Goal: Information Seeking & Learning: Learn about a topic

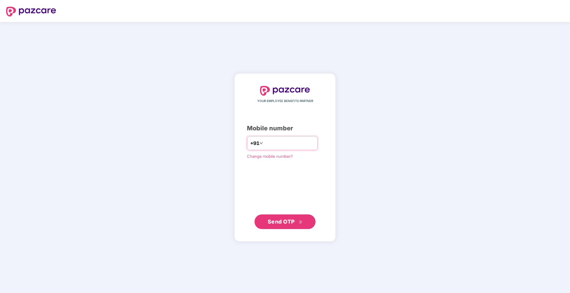
click at [286, 140] on input "number" at bounding box center [289, 143] width 50 height 10
type input "**********"
click at [278, 219] on span "Send OTP" at bounding box center [281, 222] width 27 height 6
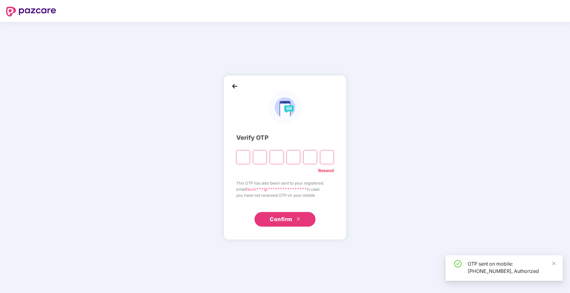
click at [241, 160] on input "Please enter verification code. Digit 1" at bounding box center [243, 157] width 14 height 14
click at [244, 160] on input "Please enter verification code. Digit 1" at bounding box center [243, 157] width 14 height 14
click at [242, 156] on input "Please enter verification code. Digit 1" at bounding box center [243, 157] width 14 height 14
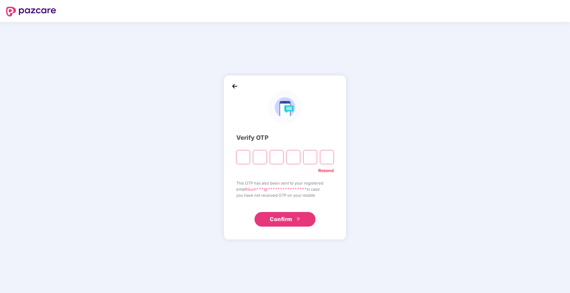
type input "*"
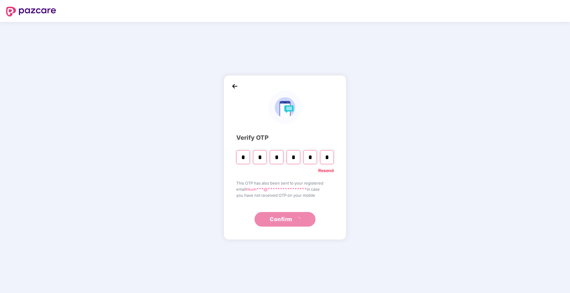
type input "*"
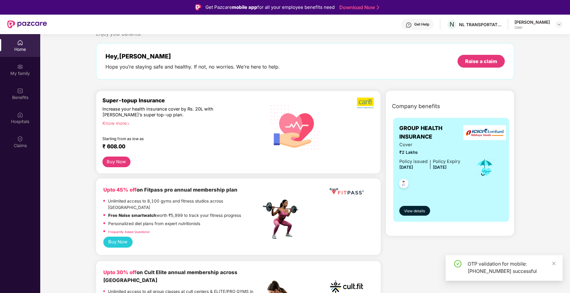
scroll to position [30, 0]
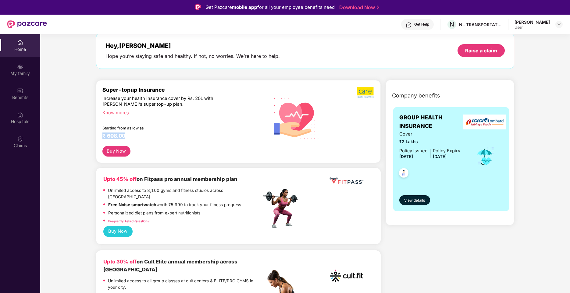
drag, startPoint x: 104, startPoint y: 138, endPoint x: 166, endPoint y: 135, distance: 62.9
click at [166, 135] on div "Super-topup Insurance Increase your health insurance cover by Rs. 20L with [PER…" at bounding box center [238, 121] width 285 height 83
click at [167, 134] on div "₹ 608.00" at bounding box center [178, 136] width 152 height 7
drag, startPoint x: 108, startPoint y: 102, endPoint x: 188, endPoint y: 99, distance: 80.2
click at [188, 99] on div "Increase your health insurance cover by Rs. 20L with [PERSON_NAME]’s super top-…" at bounding box center [168, 102] width 132 height 12
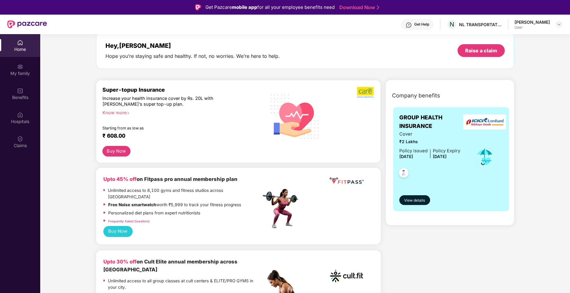
drag, startPoint x: 188, startPoint y: 99, endPoint x: 147, endPoint y: 99, distance: 40.8
click at [147, 99] on div "Increase your health insurance cover by Rs. 20L with [PERSON_NAME]’s super top-…" at bounding box center [168, 102] width 132 height 12
drag, startPoint x: 154, startPoint y: 99, endPoint x: 258, endPoint y: 98, distance: 104.6
click at [258, 98] on div "Super-topup Insurance Increase your health insurance cover by Rs. 20L with [PER…" at bounding box center [181, 117] width 159 height 60
click at [199, 104] on div "Increase your health insurance cover by Rs. 20L with [PERSON_NAME]’s super top-…" at bounding box center [168, 102] width 132 height 12
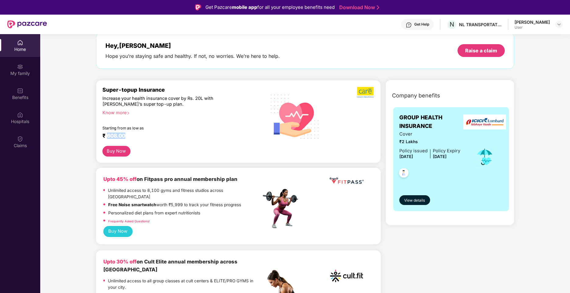
drag, startPoint x: 109, startPoint y: 135, endPoint x: 171, endPoint y: 135, distance: 61.6
click at [171, 135] on div "₹ 608.00" at bounding box center [178, 136] width 152 height 7
click at [171, 134] on div "₹ 608.00" at bounding box center [178, 136] width 152 height 7
drag, startPoint x: 112, startPoint y: 135, endPoint x: 122, endPoint y: 135, distance: 10.1
click at [122, 135] on div "₹ 608.00" at bounding box center [178, 136] width 152 height 7
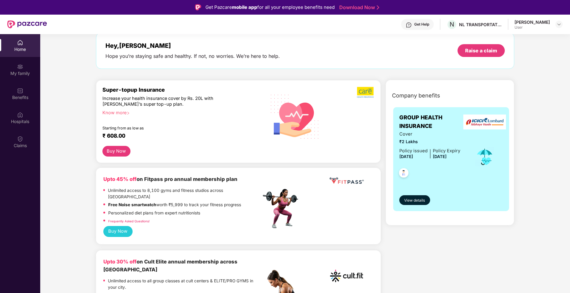
drag, startPoint x: 122, startPoint y: 135, endPoint x: 173, endPoint y: 135, distance: 50.9
click at [173, 135] on div "₹ 608.00" at bounding box center [178, 136] width 152 height 7
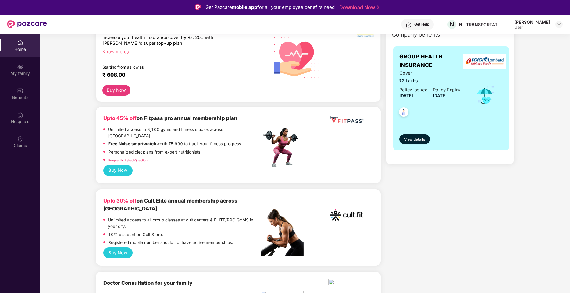
scroll to position [0, 0]
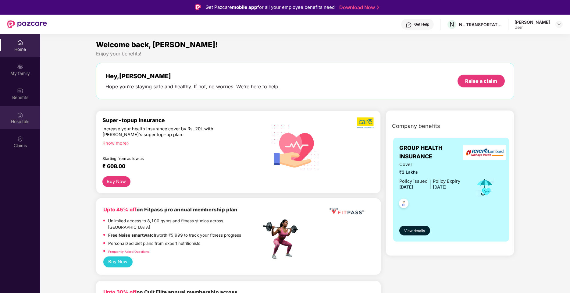
click at [23, 114] on div "Hospitals" at bounding box center [20, 117] width 40 height 23
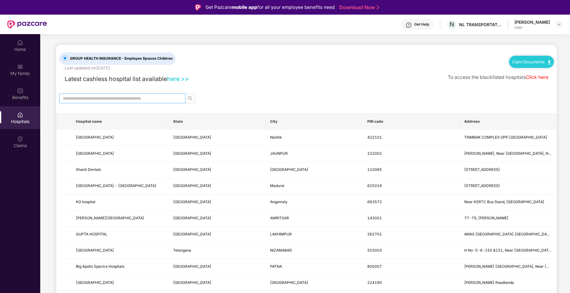
click at [99, 98] on input "text" at bounding box center [120, 98] width 114 height 7
click at [23, 73] on div "My family" at bounding box center [20, 73] width 40 height 6
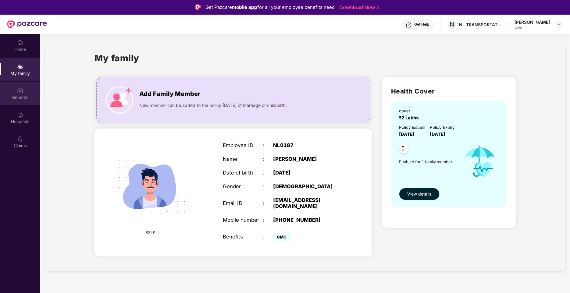
click at [19, 100] on div "Benefits" at bounding box center [20, 97] width 40 height 6
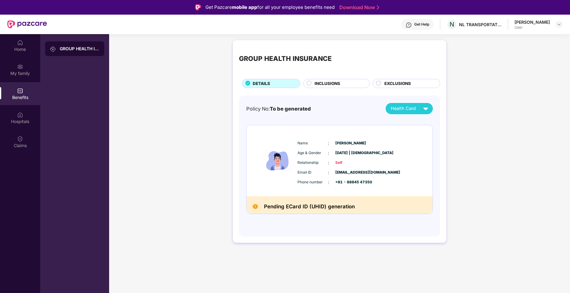
click at [327, 82] on span "INCLUSIONS" at bounding box center [328, 83] width 26 height 6
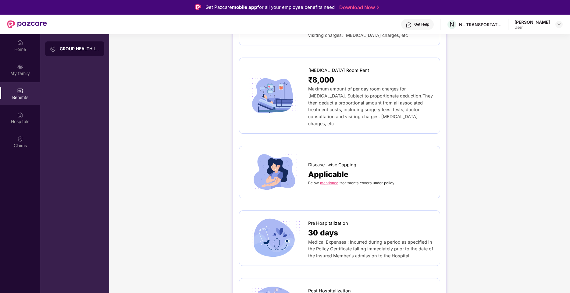
scroll to position [213, 0]
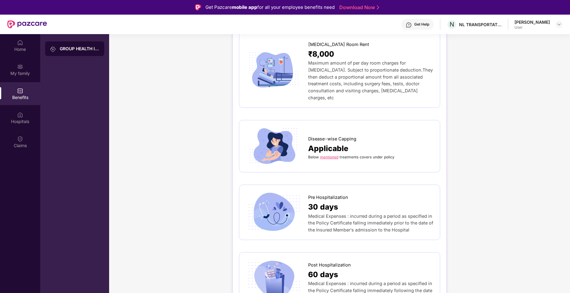
click at [335, 155] on link "mentioned" at bounding box center [329, 157] width 18 height 5
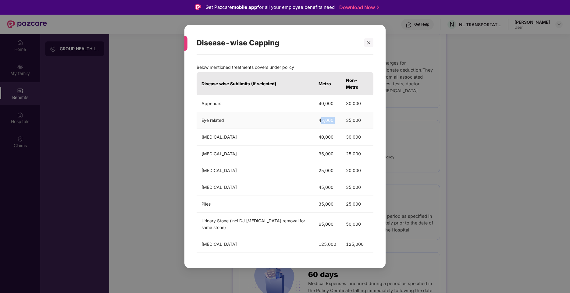
drag, startPoint x: 320, startPoint y: 119, endPoint x: 344, endPoint y: 120, distance: 24.1
click at [344, 120] on tr "Eye related 45,000 35,000" at bounding box center [285, 120] width 177 height 17
drag, startPoint x: 344, startPoint y: 120, endPoint x: 315, endPoint y: 120, distance: 29.0
click at [315, 120] on td "45,000" at bounding box center [327, 120] width 27 height 17
drag, startPoint x: 315, startPoint y: 119, endPoint x: 333, endPoint y: 117, distance: 18.1
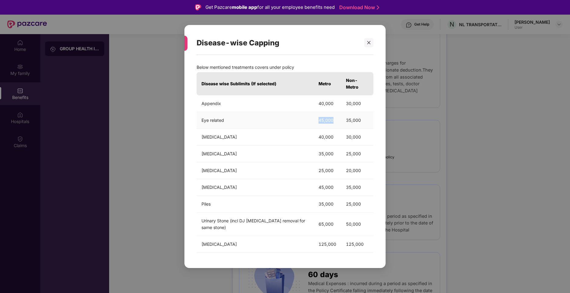
click at [333, 117] on td "45,000" at bounding box center [327, 120] width 27 height 17
drag, startPoint x: 314, startPoint y: 121, endPoint x: 339, endPoint y: 121, distance: 25.0
click at [339, 121] on td "45,000" at bounding box center [327, 120] width 27 height 17
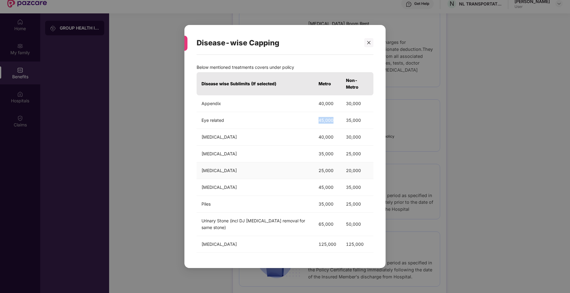
scroll to position [34, 0]
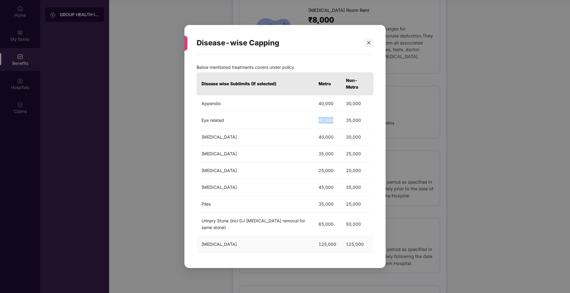
drag, startPoint x: 310, startPoint y: 239, endPoint x: 358, endPoint y: 241, distance: 47.9
click at [358, 241] on tr "[MEDICAL_DATA] 125,000 125,000" at bounding box center [285, 244] width 177 height 17
drag, startPoint x: 358, startPoint y: 241, endPoint x: 332, endPoint y: 239, distance: 25.7
click at [332, 239] on td "125,000" at bounding box center [327, 244] width 27 height 17
drag, startPoint x: 314, startPoint y: 223, endPoint x: 350, endPoint y: 222, distance: 36.6
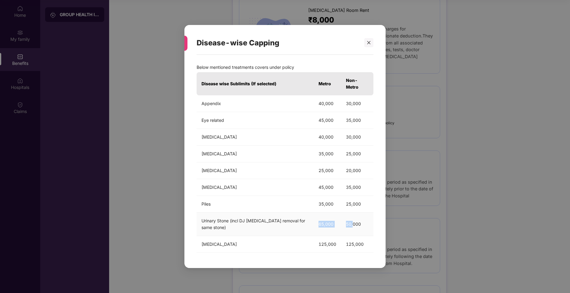
click at [350, 222] on tr "Urinary Stone (incl DJ [MEDICAL_DATA] removal for same stone) 65,000 50,000" at bounding box center [285, 224] width 177 height 23
drag, startPoint x: 350, startPoint y: 222, endPoint x: 266, endPoint y: 213, distance: 85.0
click at [261, 212] on td "Piles" at bounding box center [255, 204] width 117 height 17
drag, startPoint x: 314, startPoint y: 207, endPoint x: 343, endPoint y: 204, distance: 29.5
click at [343, 204] on tr "Piles 35,000 25,000" at bounding box center [285, 204] width 177 height 17
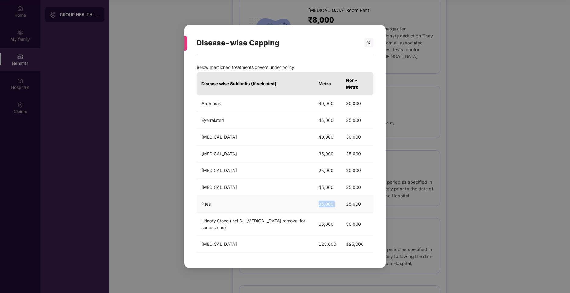
drag, startPoint x: 343, startPoint y: 204, endPoint x: 250, endPoint y: 197, distance: 93.5
click at [250, 197] on td "Piles" at bounding box center [255, 204] width 117 height 17
drag, startPoint x: 317, startPoint y: 187, endPoint x: 358, endPoint y: 186, distance: 41.2
click at [358, 186] on tr "[MEDICAL_DATA] 45,000 35,000" at bounding box center [285, 187] width 177 height 17
drag, startPoint x: 358, startPoint y: 186, endPoint x: 337, endPoint y: 171, distance: 25.8
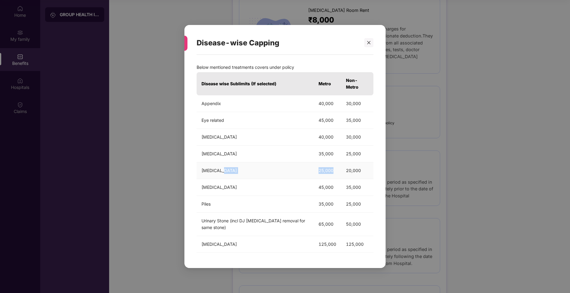
click at [337, 171] on tr "[MEDICAL_DATA] 25,000 20,000" at bounding box center [285, 170] width 177 height 17
drag, startPoint x: 337, startPoint y: 171, endPoint x: 344, endPoint y: 155, distance: 17.2
click at [344, 155] on tr "[MEDICAL_DATA] 35,000 25,000" at bounding box center [285, 154] width 177 height 17
click at [286, 143] on td "[MEDICAL_DATA]" at bounding box center [255, 137] width 117 height 17
click at [333, 138] on tr "[MEDICAL_DATA] 40,000 30,000" at bounding box center [285, 137] width 177 height 17
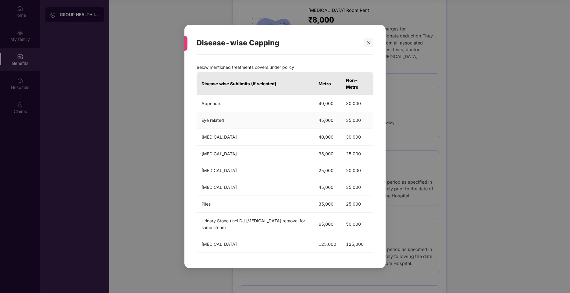
drag, startPoint x: 333, startPoint y: 138, endPoint x: 302, endPoint y: 121, distance: 35.5
click at [302, 121] on td "Eye related" at bounding box center [255, 120] width 117 height 17
drag, startPoint x: 313, startPoint y: 123, endPoint x: 328, endPoint y: 123, distance: 14.3
click at [328, 123] on td "45,000" at bounding box center [327, 120] width 27 height 17
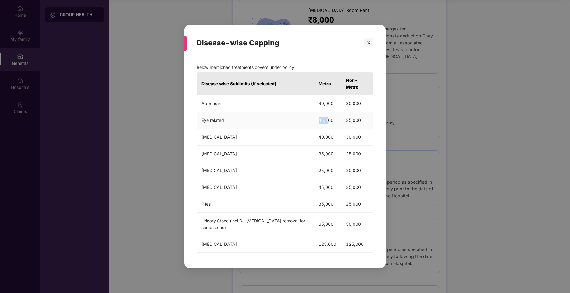
click at [327, 123] on td "45,000" at bounding box center [327, 120] width 27 height 17
drag, startPoint x: 327, startPoint y: 123, endPoint x: 315, endPoint y: 127, distance: 12.2
click at [315, 127] on td "45,000" at bounding box center [327, 120] width 27 height 17
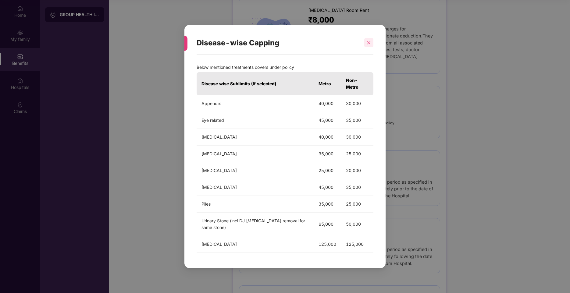
click at [369, 47] on div at bounding box center [368, 42] width 9 height 9
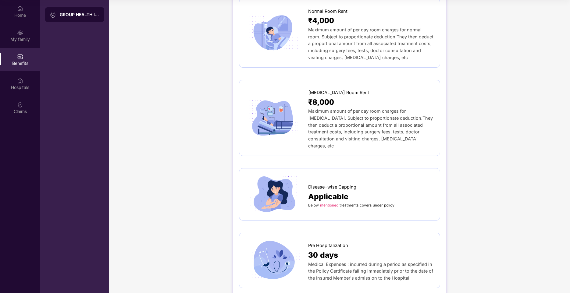
scroll to position [122, 0]
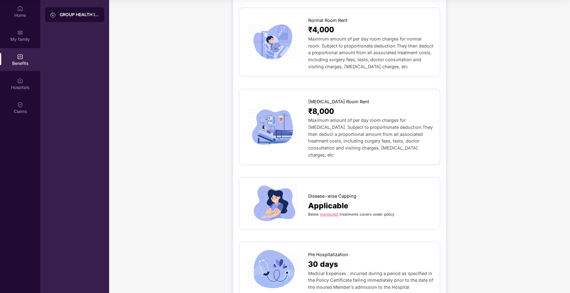
click at [332, 212] on div "Below mentioned treatments covers under policy" at bounding box center [371, 214] width 126 height 5
click at [327, 212] on link "mentioned" at bounding box center [329, 214] width 18 height 5
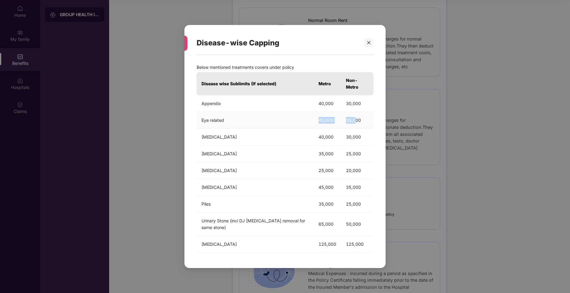
drag, startPoint x: 312, startPoint y: 115, endPoint x: 356, endPoint y: 116, distance: 43.6
click at [356, 116] on tr "Eye related 45,000 35,000" at bounding box center [285, 120] width 177 height 17
drag, startPoint x: 356, startPoint y: 116, endPoint x: 328, endPoint y: 116, distance: 27.4
click at [328, 116] on td "45,000" at bounding box center [327, 120] width 27 height 17
click at [327, 116] on td "45,000" at bounding box center [327, 120] width 27 height 17
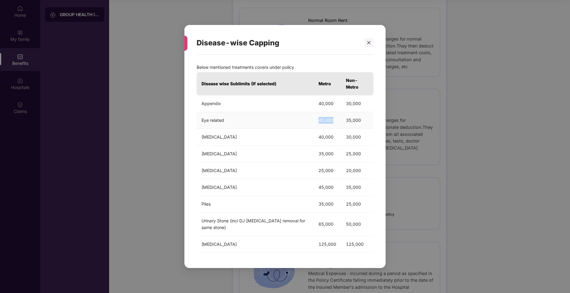
click at [327, 116] on td "45,000" at bounding box center [327, 120] width 27 height 17
drag, startPoint x: 327, startPoint y: 116, endPoint x: 267, endPoint y: 122, distance: 60.1
click at [267, 122] on td "Eye related" at bounding box center [255, 120] width 117 height 17
click at [370, 45] on icon "close" at bounding box center [368, 42] width 3 height 3
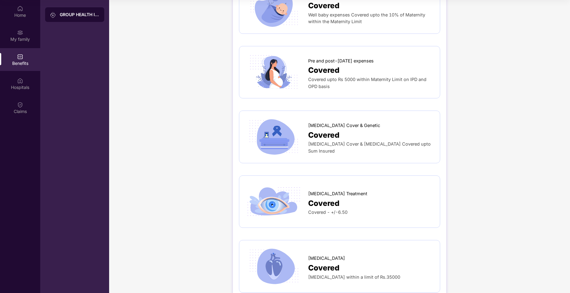
scroll to position [945, 0]
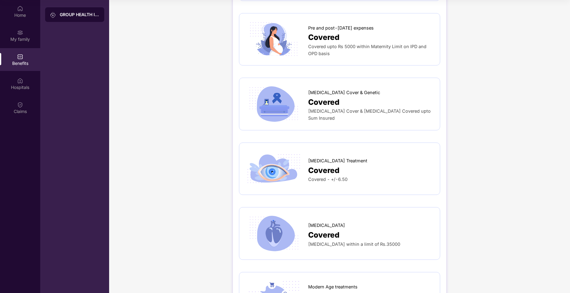
click at [297, 162] on img at bounding box center [273, 169] width 57 height 40
click at [273, 159] on img at bounding box center [273, 169] width 57 height 40
click at [339, 165] on div "Covered" at bounding box center [371, 171] width 126 height 12
click at [334, 165] on span "Covered" at bounding box center [323, 171] width 31 height 12
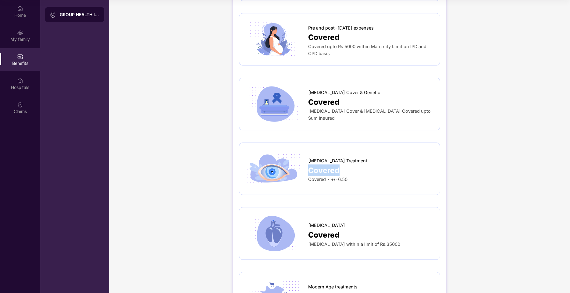
drag, startPoint x: 334, startPoint y: 161, endPoint x: 314, endPoint y: 173, distance: 23.6
click at [299, 173] on img at bounding box center [273, 169] width 57 height 40
click at [335, 177] on span "Covered - +/-6.50" at bounding box center [327, 179] width 39 height 5
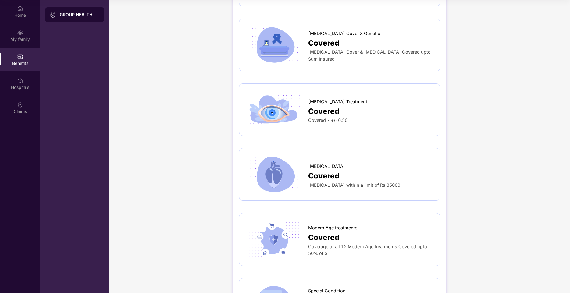
scroll to position [1036, 0]
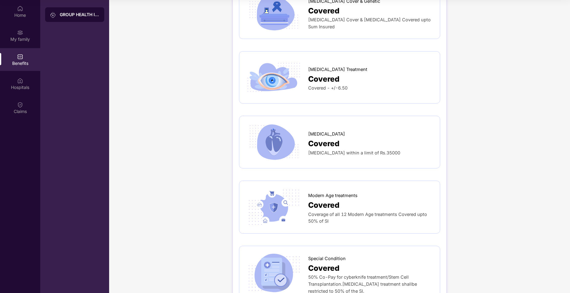
click at [316, 73] on span "Covered" at bounding box center [323, 79] width 31 height 12
drag, startPoint x: 316, startPoint y: 83, endPoint x: 350, endPoint y: 84, distance: 33.6
click at [350, 85] on div "Covered - +/-6.50" at bounding box center [371, 88] width 126 height 7
drag, startPoint x: 350, startPoint y: 84, endPoint x: 344, endPoint y: 84, distance: 5.3
click at [344, 85] on span "Covered - +/-6.50" at bounding box center [327, 87] width 39 height 5
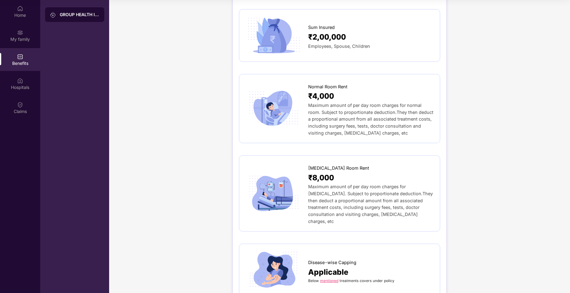
scroll to position [0, 0]
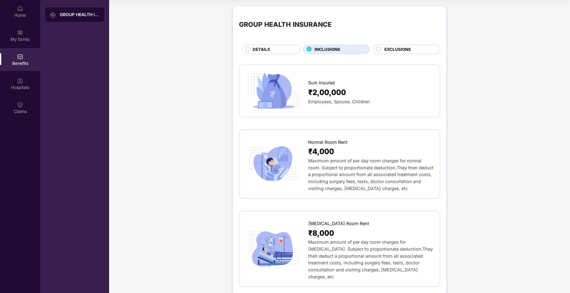
click at [396, 52] on span "EXCLUSIONS" at bounding box center [397, 49] width 27 height 6
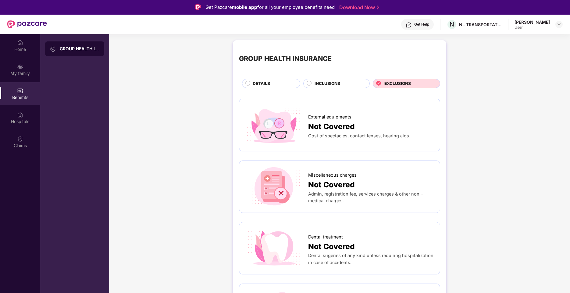
click at [321, 79] on div "INCLUSIONS" at bounding box center [336, 83] width 66 height 9
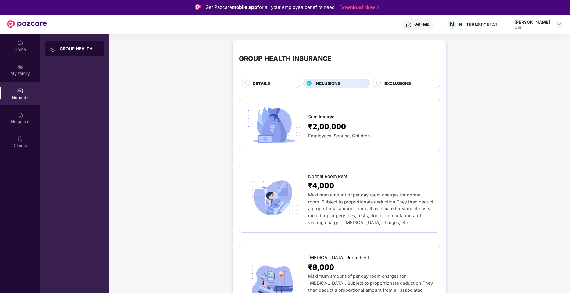
click at [285, 86] on div "DETAILS" at bounding box center [273, 83] width 47 height 7
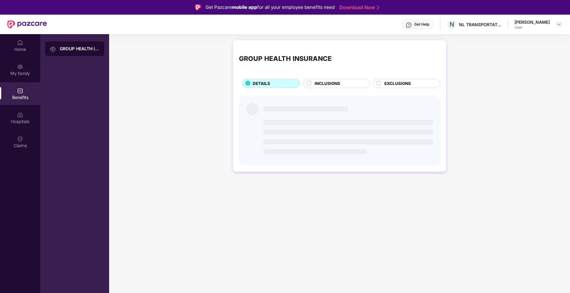
click at [327, 81] on span "INCLUSIONS" at bounding box center [328, 83] width 26 height 6
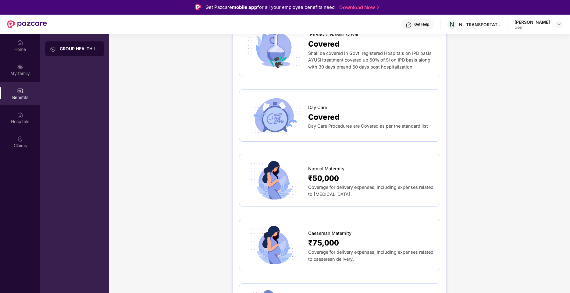
scroll to position [366, 0]
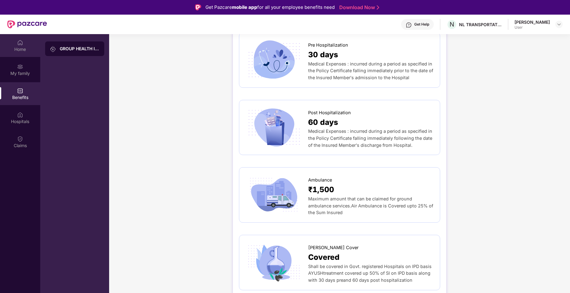
click at [16, 46] on div "Home" at bounding box center [20, 45] width 40 height 23
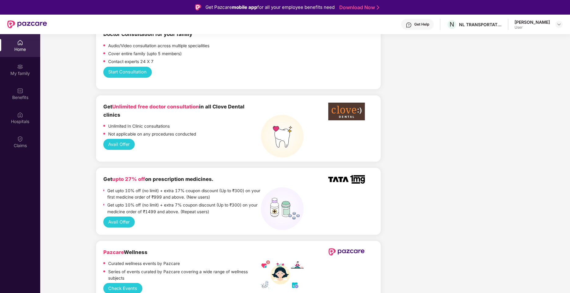
scroll to position [335, 0]
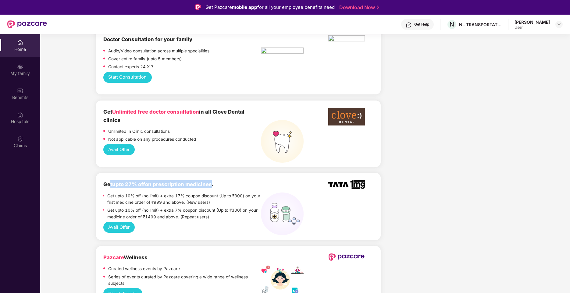
drag, startPoint x: 110, startPoint y: 168, endPoint x: 209, endPoint y: 168, distance: 98.5
click at [209, 181] on b "Get upto 27% off on prescription medicines." at bounding box center [158, 184] width 110 height 6
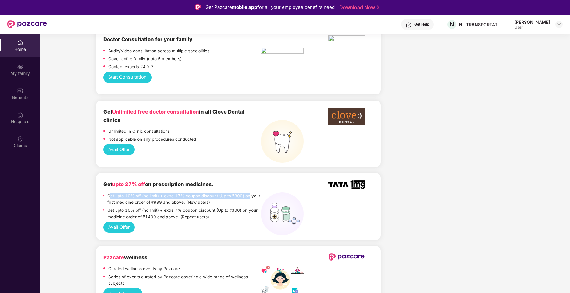
drag, startPoint x: 135, startPoint y: 182, endPoint x: 255, endPoint y: 183, distance: 120.1
click at [255, 193] on p "Get upto 10% off (no limit) + extra 17% coupon discount (Up to ₹300) on your fi…" at bounding box center [183, 199] width 153 height 13
click at [109, 193] on p "Get upto 10% off (no limit) + extra 17% coupon discount (Up to ₹300) on your fi…" at bounding box center [183, 199] width 153 height 13
drag, startPoint x: 112, startPoint y: 189, endPoint x: 218, endPoint y: 188, distance: 106.7
click at [218, 193] on p "Get upto 10% off (no limit) + extra 17% coupon discount (Up to ₹300) on your fi…" at bounding box center [183, 199] width 153 height 13
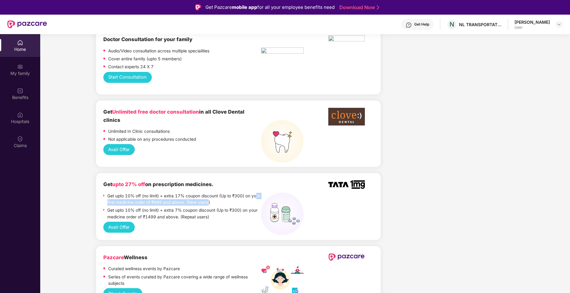
drag, startPoint x: 218, startPoint y: 188, endPoint x: 155, endPoint y: 194, distance: 63.7
click at [161, 193] on div "Get upto 10% off (no limit) + extra 17% coupon discount (Up to ₹300) on your fi…" at bounding box center [183, 200] width 153 height 15
drag, startPoint x: 122, startPoint y: 195, endPoint x: 169, endPoint y: 194, distance: 47.6
click at [169, 207] on p "Get upto 10% off (no limit) + extra 7% coupon discount (Up to ₹300) on your med…" at bounding box center [183, 213] width 153 height 13
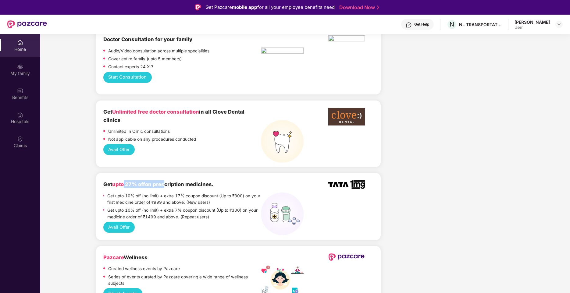
drag, startPoint x: 124, startPoint y: 169, endPoint x: 162, endPoint y: 173, distance: 37.7
click at [162, 181] on b "Get upto 27% off on prescription medicines." at bounding box center [158, 184] width 110 height 6
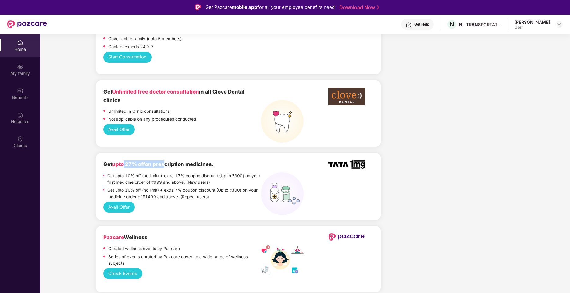
scroll to position [366, 0]
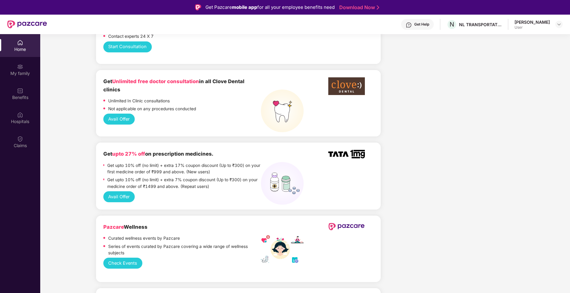
click at [125, 177] on p "Get upto 10% off (no limit) + extra 7% coupon discount (Up to ₹300) on your med…" at bounding box center [183, 183] width 153 height 13
drag, startPoint x: 111, startPoint y: 166, endPoint x: 252, endPoint y: 165, distance: 140.8
click at [252, 177] on p "Get upto 10% off (no limit) + extra 7% coupon discount (Up to ₹300) on your med…" at bounding box center [183, 183] width 153 height 13
click at [142, 177] on p "Get upto 10% off (no limit) + extra 7% coupon discount (Up to ₹300) on your med…" at bounding box center [183, 183] width 153 height 13
drag, startPoint x: 128, startPoint y: 173, endPoint x: 196, endPoint y: 173, distance: 68.3
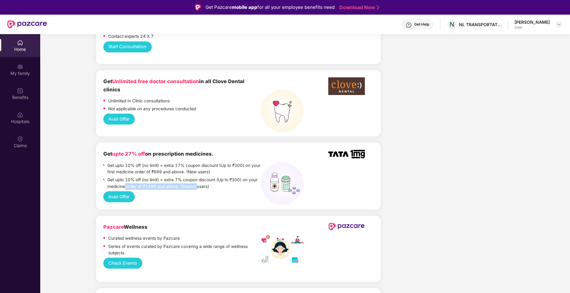
click at [196, 177] on p "Get upto 10% off (no limit) + extra 7% coupon discount (Up to ₹300) on your med…" at bounding box center [183, 183] width 153 height 13
click at [197, 177] on p "Get upto 10% off (no limit) + extra 7% coupon discount (Up to ₹300) on your med…" at bounding box center [183, 183] width 153 height 13
drag, startPoint x: 128, startPoint y: 167, endPoint x: 186, endPoint y: 165, distance: 57.7
click at [186, 177] on p "Get upto 10% off (no limit) + extra 7% coupon discount (Up to ₹300) on your med…" at bounding box center [183, 183] width 153 height 13
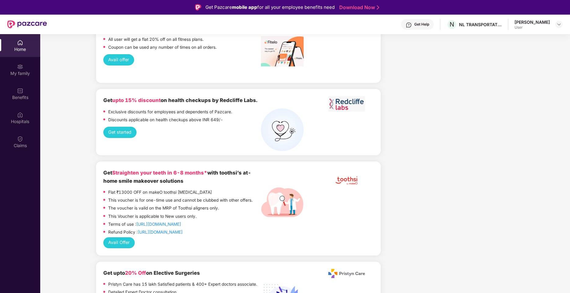
scroll to position [945, 0]
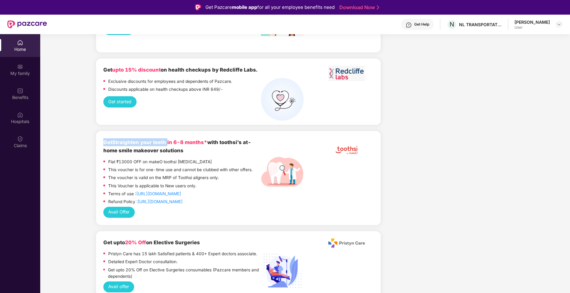
drag, startPoint x: 99, startPoint y: 123, endPoint x: 167, endPoint y: 119, distance: 68.5
click at [167, 131] on div "Get Straighten your teeth in 6-8 months* with toothsi’s at-home smile makeover …" at bounding box center [238, 178] width 285 height 94
click at [169, 139] on span "Straighten your teeth in 6-8 months*" at bounding box center [159, 142] width 95 height 6
drag, startPoint x: 164, startPoint y: 121, endPoint x: 232, endPoint y: 121, distance: 67.4
click at [232, 139] on b "Get Straighten your teeth in 6-8 months* with toothsi’s at-home smile makeover …" at bounding box center [177, 146] width 148 height 14
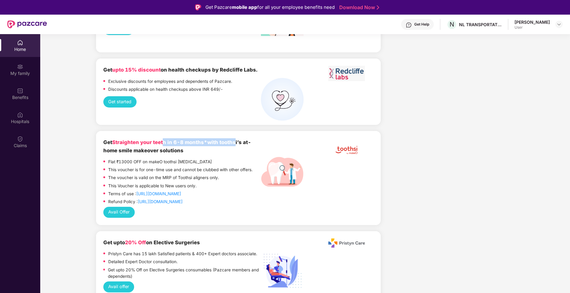
click at [232, 139] on b "Get Straighten your teeth in 6-8 months* with toothsi’s at-home smile makeover …" at bounding box center [177, 146] width 148 height 14
drag, startPoint x: 124, startPoint y: 141, endPoint x: 134, endPoint y: 141, distance: 9.8
click at [134, 159] on p "Flat ₹13000 OFF on makeO toothsi [MEDICAL_DATA]" at bounding box center [160, 162] width 104 height 6
drag, startPoint x: 138, startPoint y: 141, endPoint x: 208, endPoint y: 142, distance: 69.8
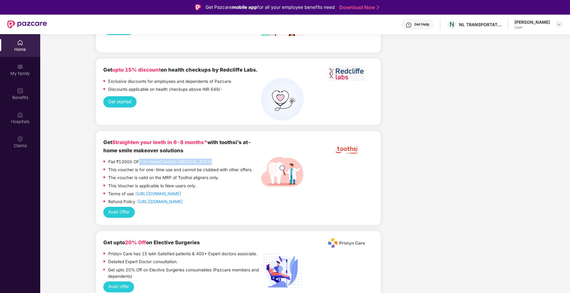
click at [208, 159] on div "Flat ₹13000 OFF on makeO toothsi [MEDICAL_DATA]" at bounding box center [182, 163] width 158 height 8
click at [110, 183] on p "This Voucher is applicable to New users only." at bounding box center [152, 186] width 88 height 6
click at [155, 191] on link "[URL][DOMAIN_NAME]" at bounding box center [158, 193] width 45 height 5
click at [151, 191] on link "[URL][DOMAIN_NAME]" at bounding box center [158, 193] width 45 height 5
